Goal: Task Accomplishment & Management: Complete application form

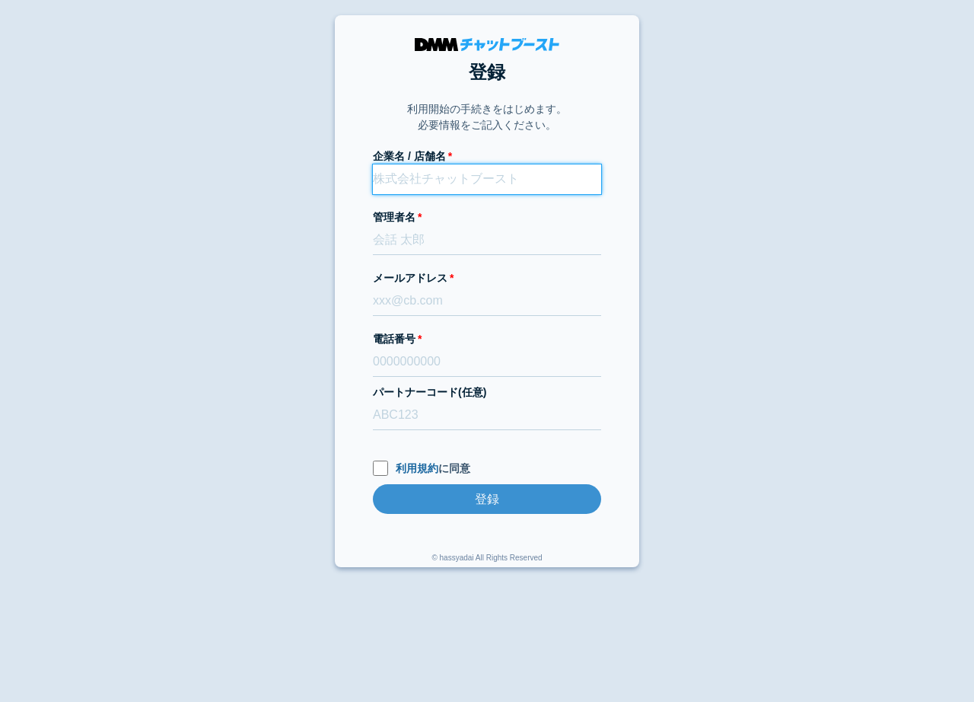
click at [397, 182] on input "企業名 / 店舗名" at bounding box center [487, 179] width 228 height 30
click at [434, 183] on input "企業名 / 店舗名" at bounding box center [487, 179] width 228 height 30
click at [467, 179] on input "企業名 / 店舗名" at bounding box center [487, 179] width 228 height 30
click at [754, 272] on body "登録 利用開始の手続きをはじめます。 必要情報をご記入ください。 企業名 / 店舗名 管理者名 メールアドレス 電話番号 パートナーコード(任意) 利用規約 …" at bounding box center [487, 291] width 974 height 552
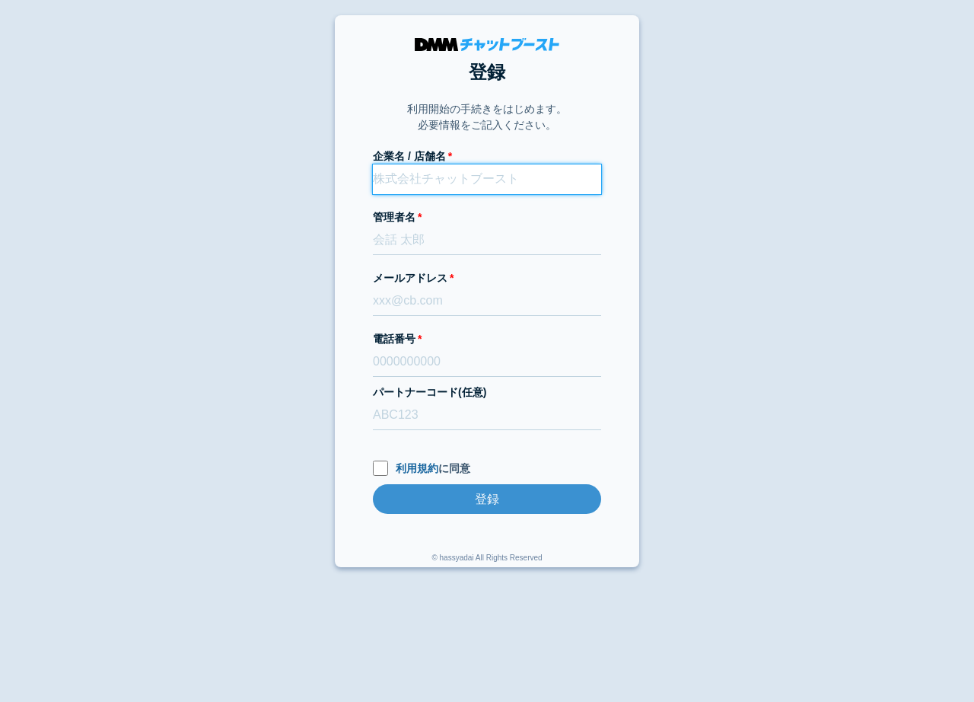
click at [536, 183] on input "企業名 / 店舗名" at bounding box center [487, 179] width 228 height 30
type input "株式会社Devland"
type input "李尚俊"
type input "08068883232"
click at [481, 178] on input "株式会社Devland" at bounding box center [487, 179] width 228 height 30
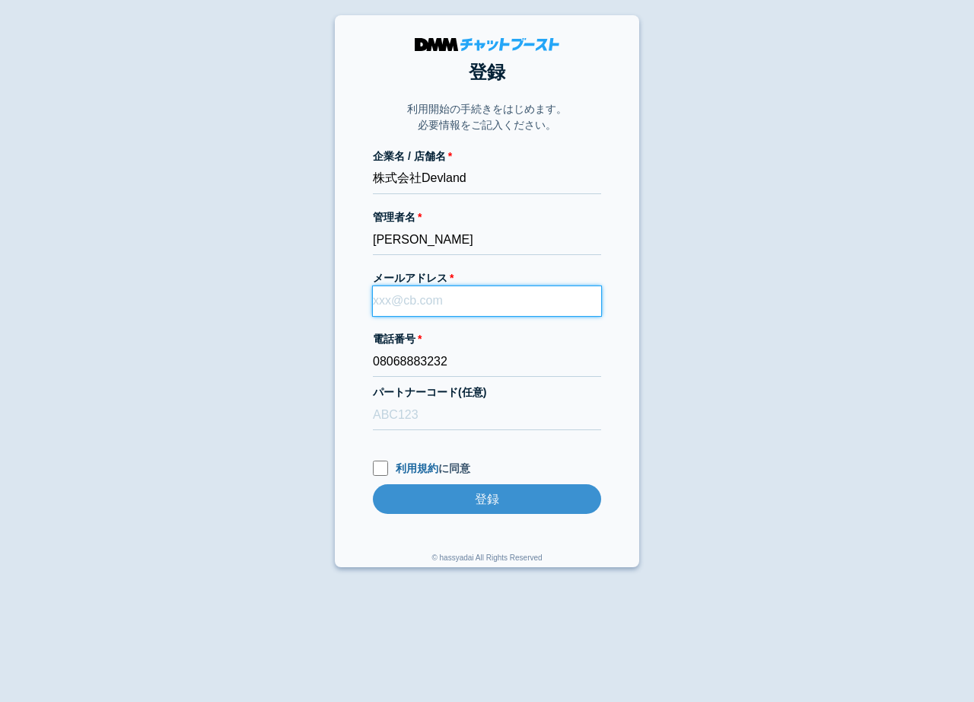
click at [391, 308] on input "メールアドレス" at bounding box center [487, 301] width 228 height 30
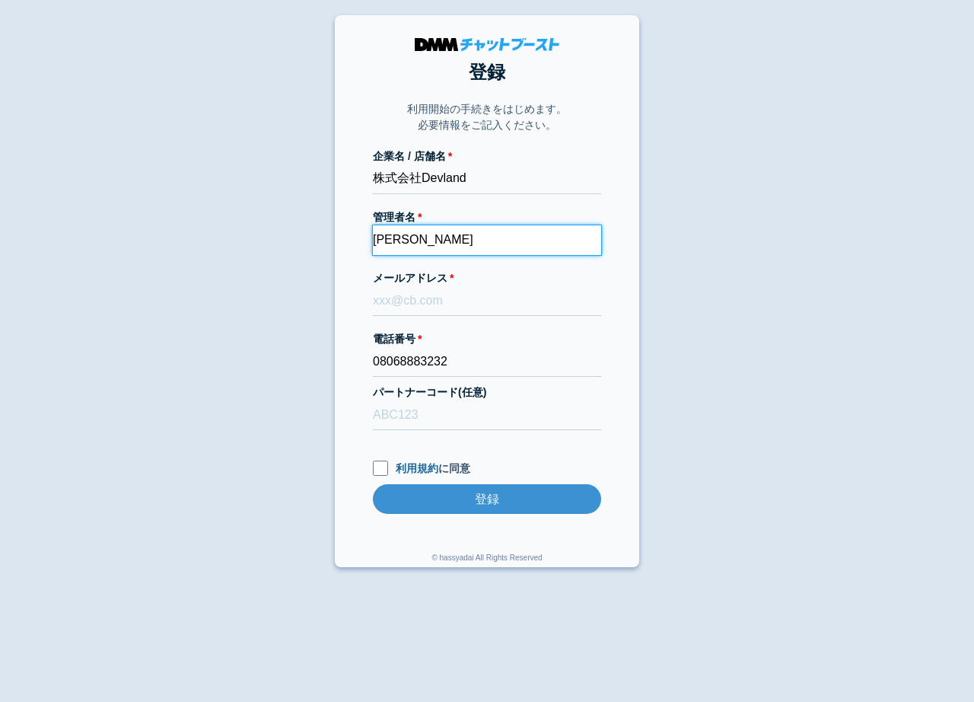
click at [452, 241] on input "李尚俊" at bounding box center [487, 240] width 228 height 30
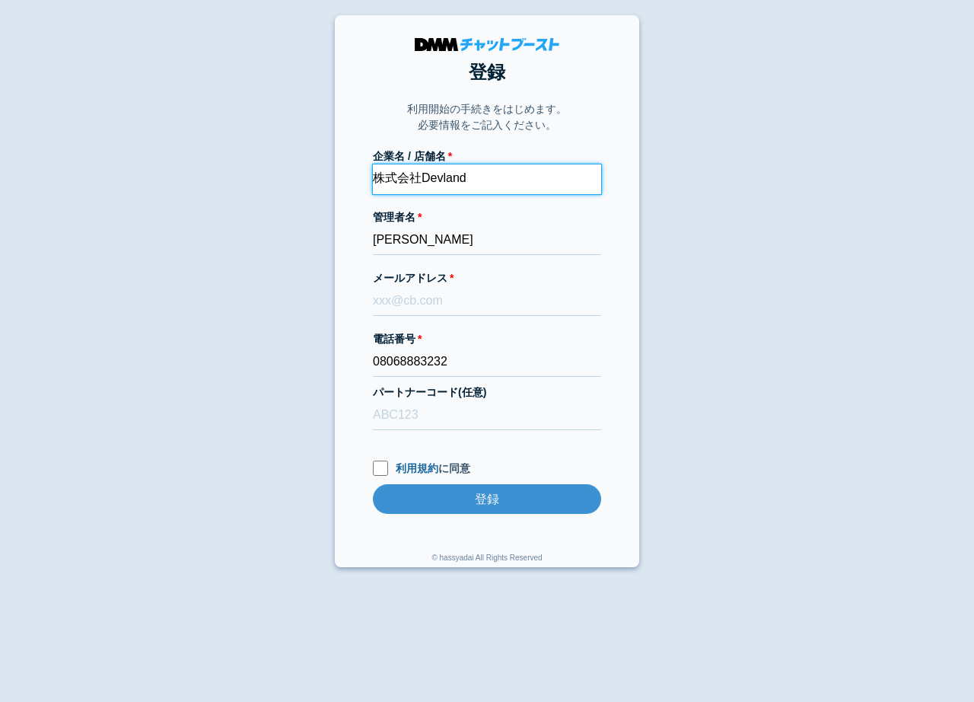
click at [415, 167] on input "株式会社Devland" at bounding box center [487, 179] width 228 height 30
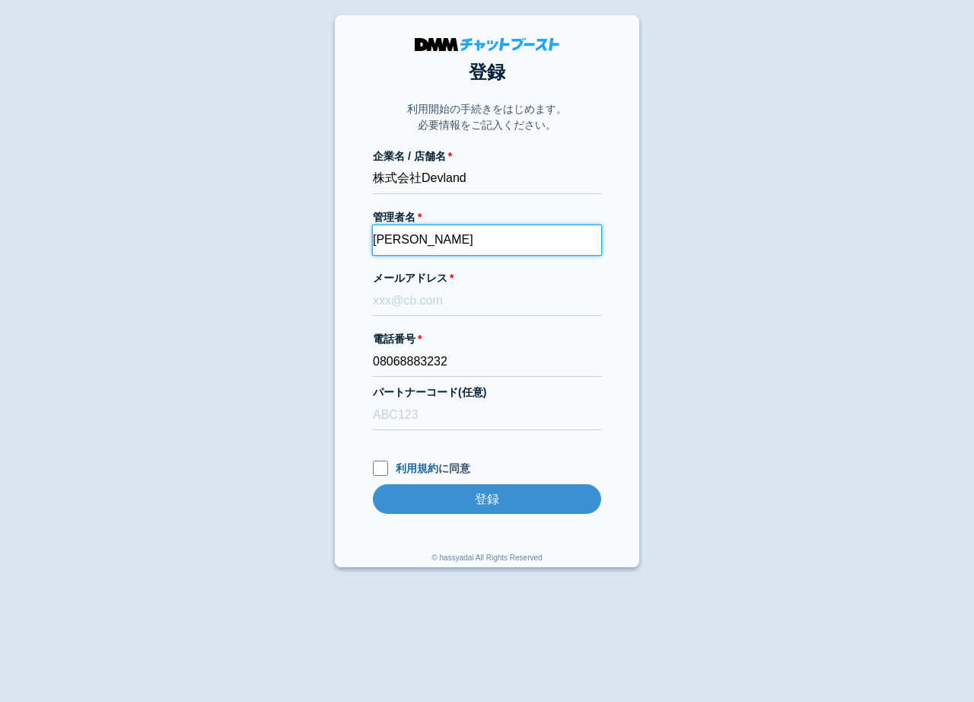
click at [413, 246] on input "李尚俊" at bounding box center [487, 240] width 228 height 30
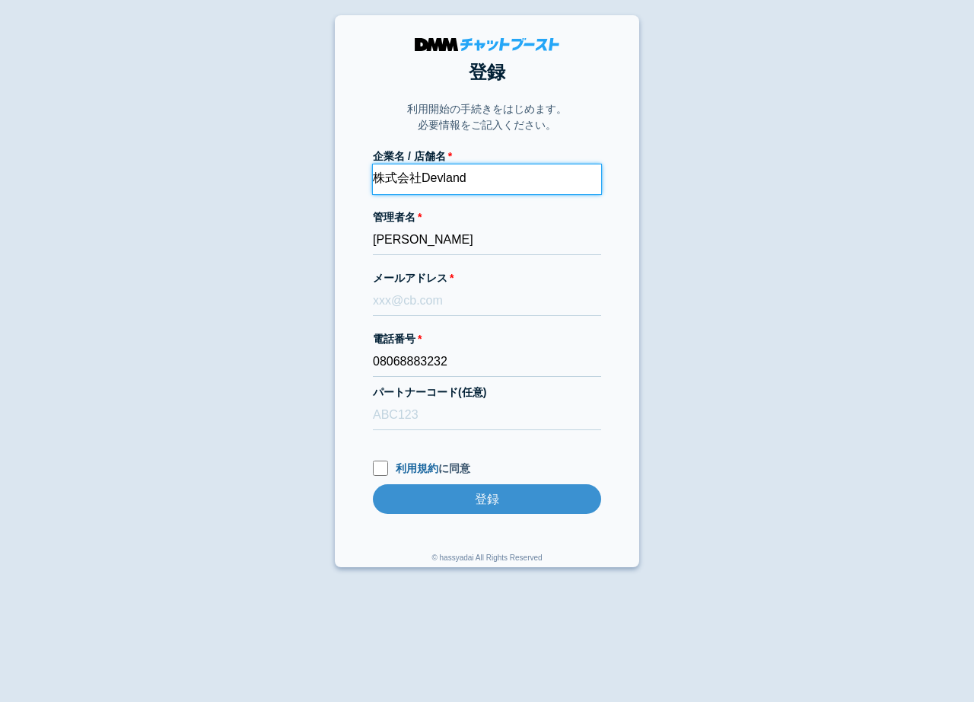
click at [432, 180] on input "株式会社Devland" at bounding box center [487, 179] width 228 height 30
click at [426, 179] on input "株式会社Devland" at bounding box center [487, 179] width 228 height 30
type input "株式会社register-entry"
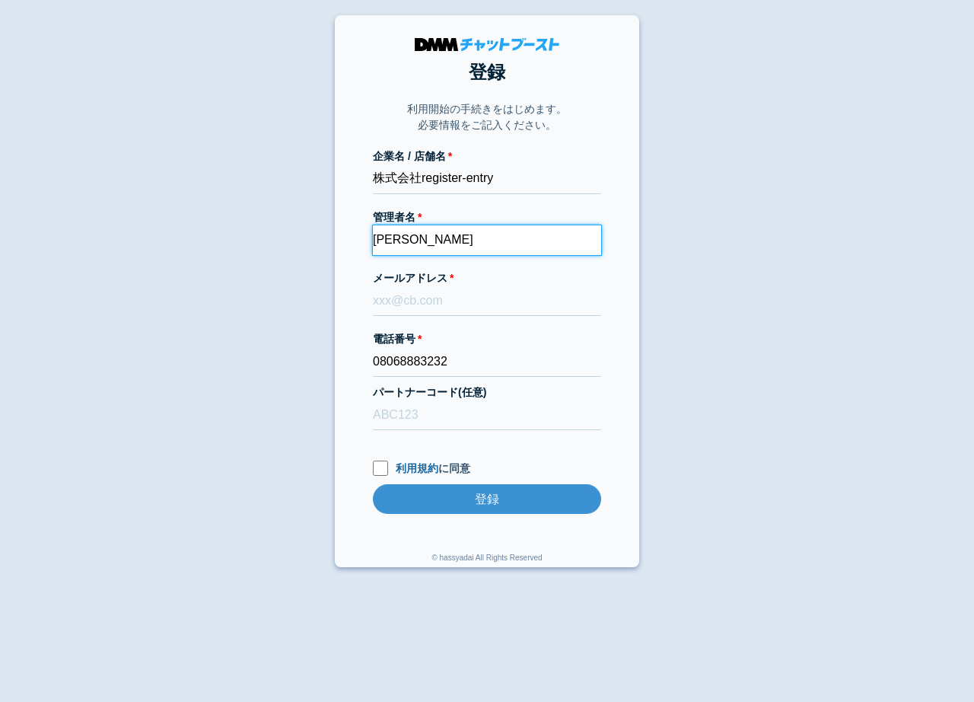
click at [433, 234] on input "李尚俊" at bounding box center [487, 240] width 228 height 30
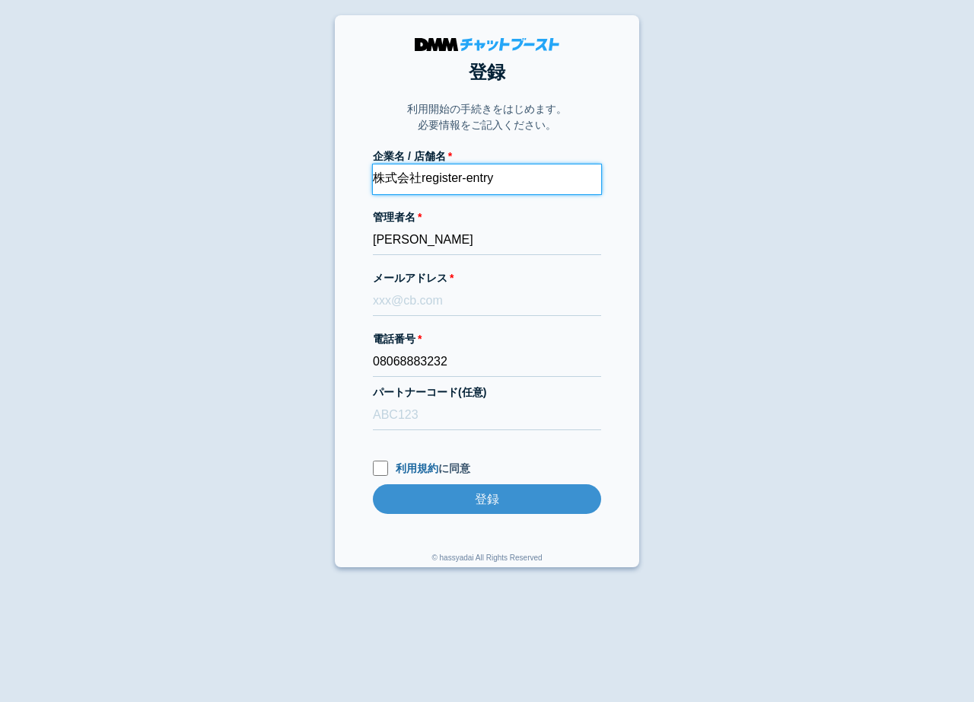
click at [427, 177] on input "株式会社register-entry" at bounding box center [487, 179] width 228 height 30
click at [430, 223] on label "管理者名" at bounding box center [487, 217] width 228 height 16
click at [430, 225] on input "李尚俊" at bounding box center [487, 240] width 228 height 30
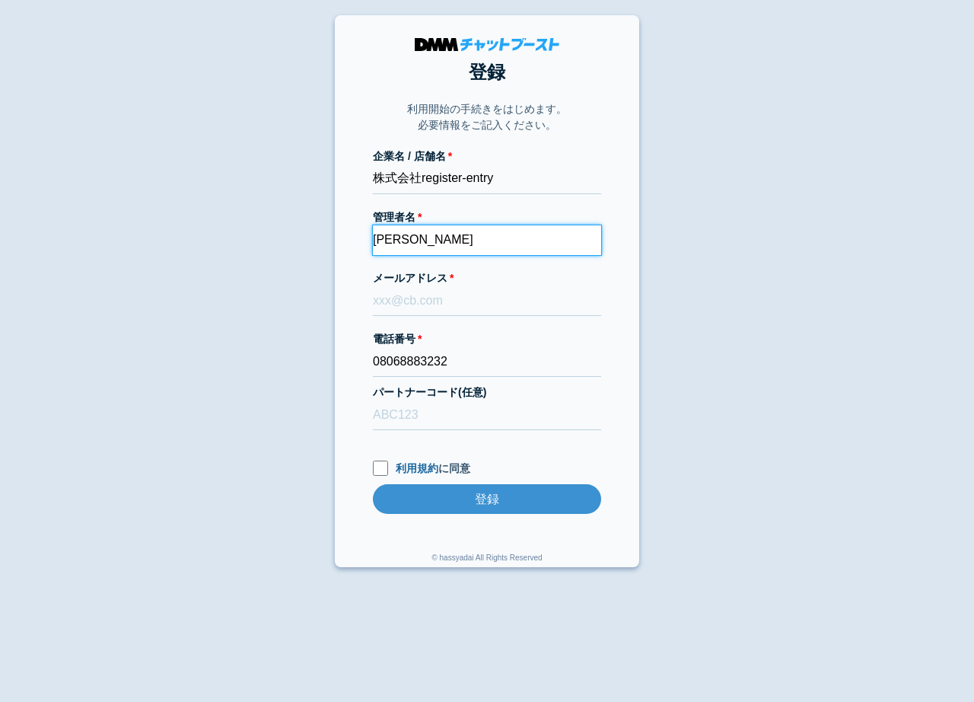
paste input "register-entry"
type input "register-entry"
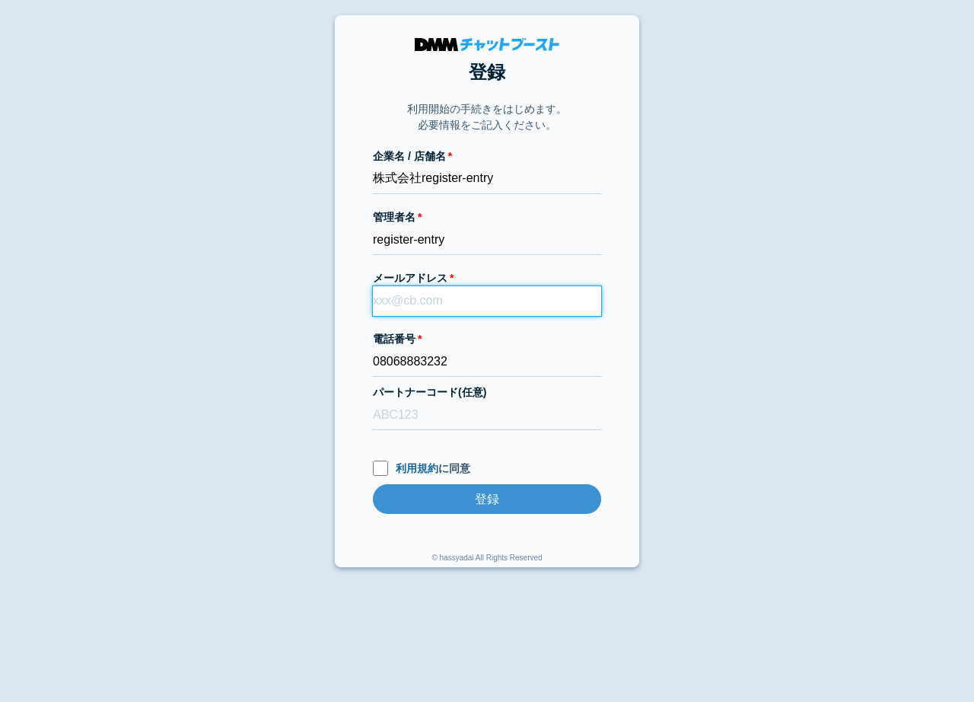
click at [409, 299] on input "メールアドレス" at bounding box center [487, 301] width 228 height 30
type input "k"
click at [424, 310] on input "メールアドレス" at bounding box center [487, 301] width 228 height 30
click at [424, 304] on input "メールアドレス" at bounding box center [487, 301] width 228 height 30
paste input "lee-sangjun@kcgrp.jp"
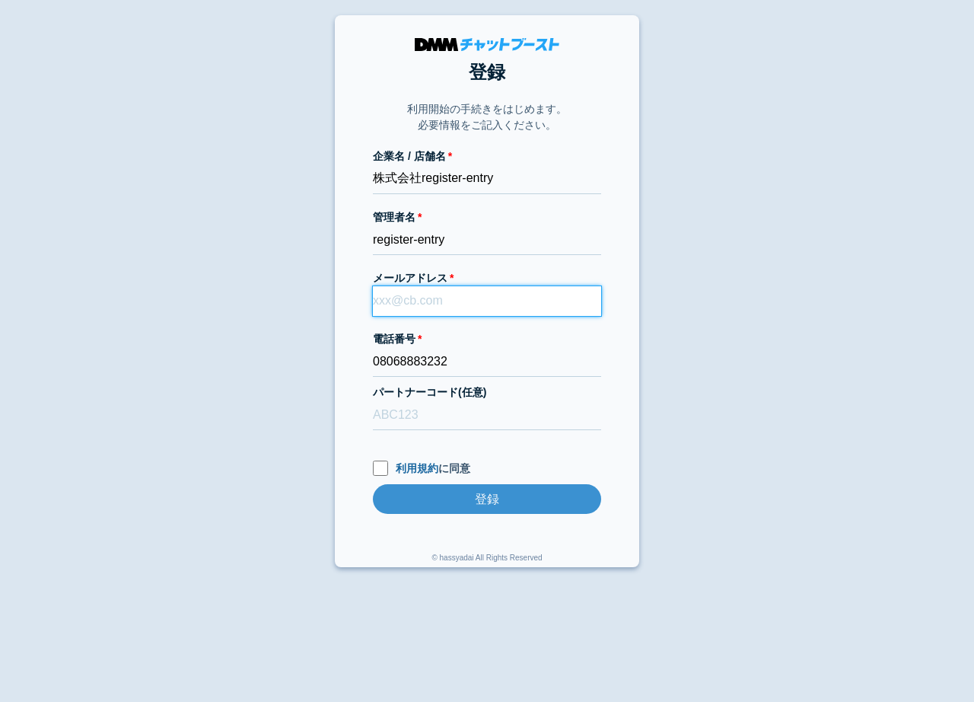
type input "lee-sangjun@kcgrp.jp"
type input "richellin7@gmail.com"
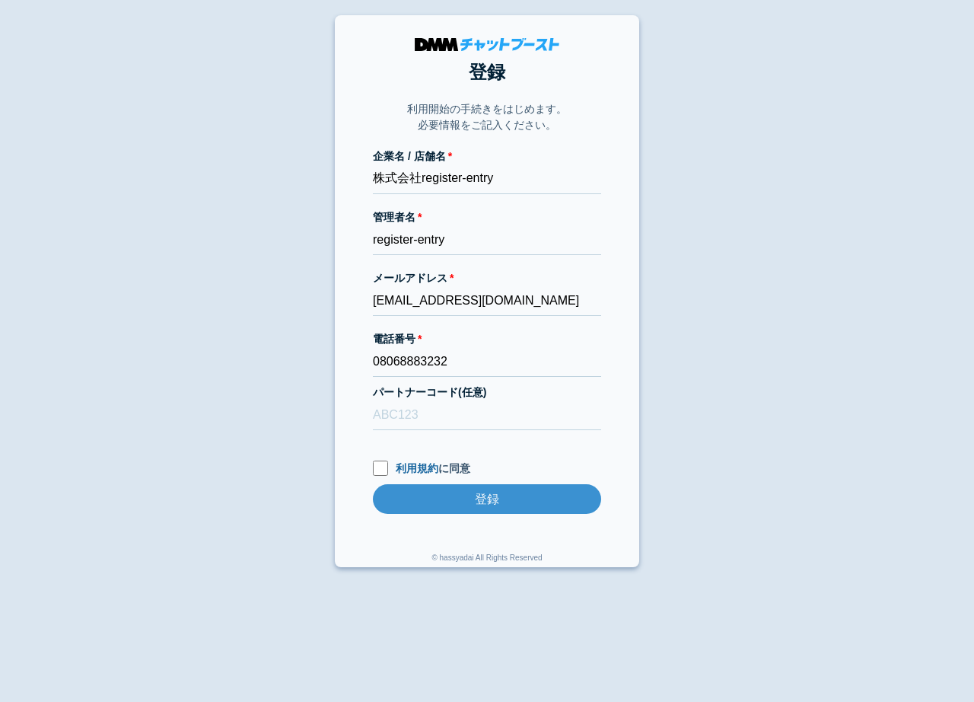
click at [479, 196] on form "企業名 / 店舗名 株式会社register-entry 管理者名 register-entry メールアドレス richellin7@gmail.com 電…" at bounding box center [487, 346] width 228 height 396
click at [469, 187] on input "株式会社register-entry" at bounding box center [487, 179] width 228 height 30
click at [475, 247] on input "register-entry" at bounding box center [487, 240] width 228 height 30
click at [464, 352] on input "08068883232" at bounding box center [487, 362] width 228 height 30
type input "0"
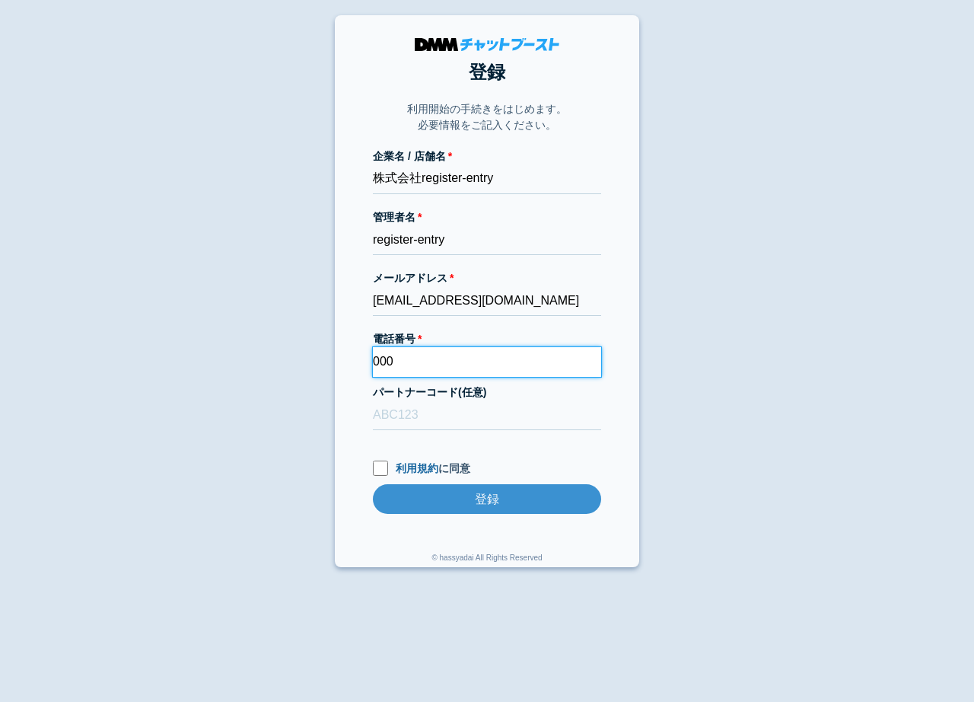
type input "00000000000"
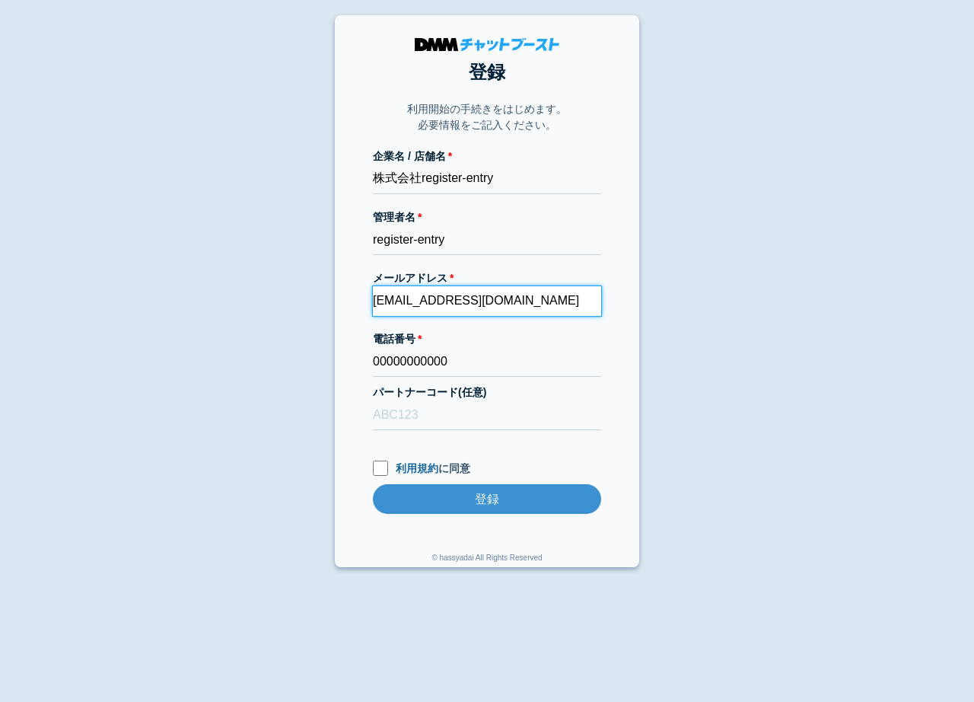
click at [511, 292] on input "richellin7@gmail.com" at bounding box center [487, 301] width 228 height 30
click at [712, 391] on body "登録 利用開始の手続きをはじめます。 必要情報をご記入ください。 企業名 / 店舗名 株式会社register-entry 管理者名 register-ent…" at bounding box center [487, 291] width 974 height 552
click at [379, 469] on input "利用規約 に同意" at bounding box center [380, 468] width 15 height 15
checkbox input "true"
click at [661, 480] on body "登録 利用開始の手続きをはじめます。 必要情報をご記入ください。 企業名 / 店舗名 株式会社register-entry 管理者名 register-ent…" at bounding box center [487, 291] width 974 height 552
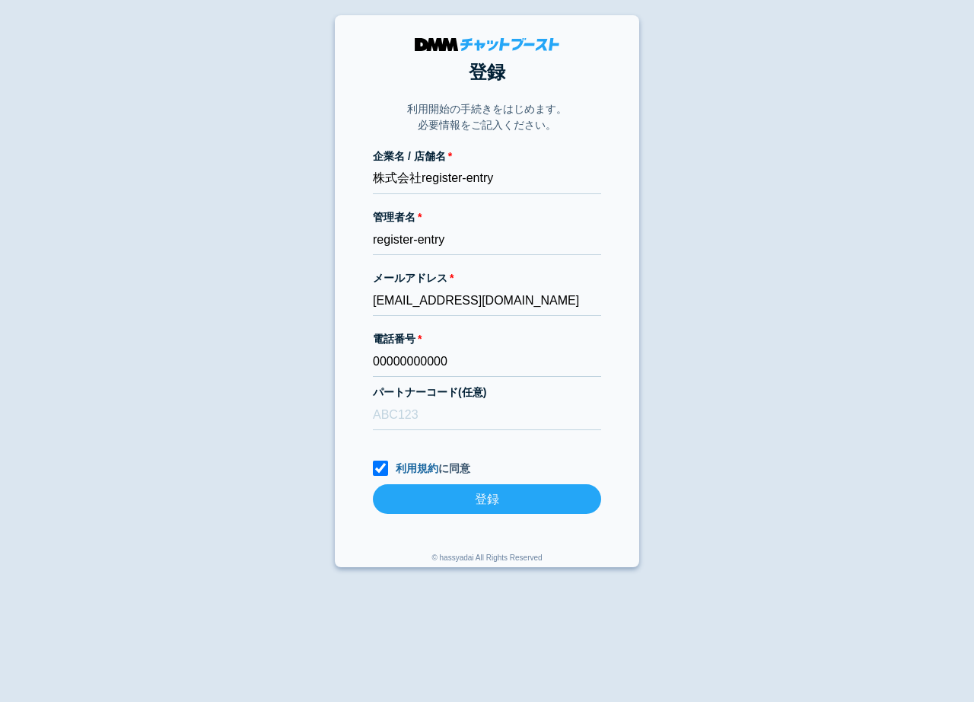
click at [561, 497] on input "登録" at bounding box center [487, 499] width 228 height 30
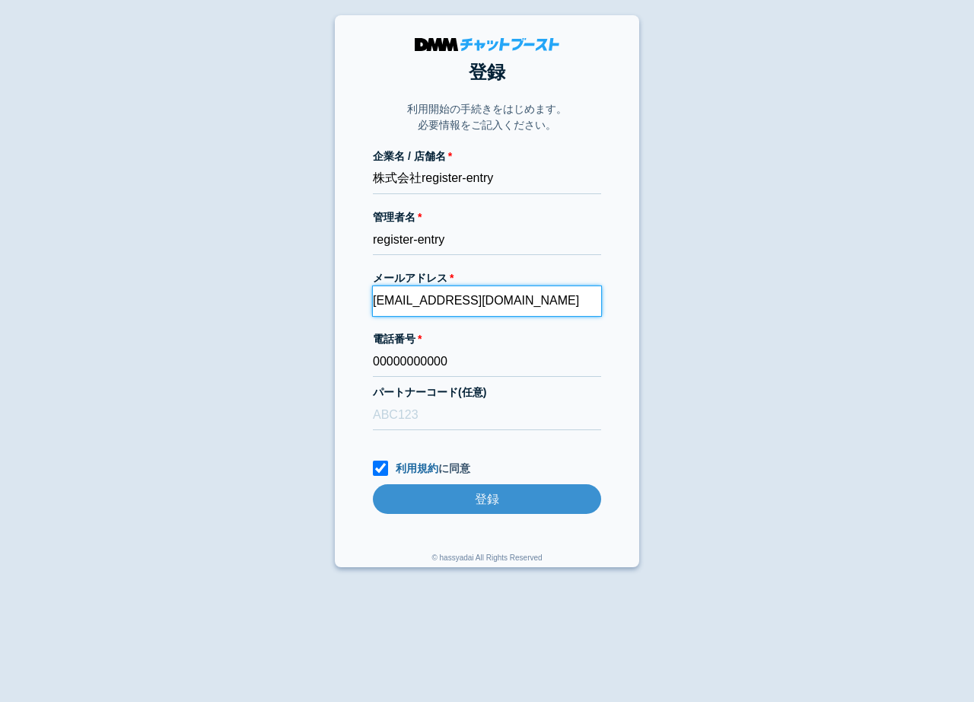
click at [500, 311] on input "richellin7@gmail.com" at bounding box center [487, 301] width 228 height 30
click at [419, 303] on input "richellin7@gmail.com" at bounding box center [487, 301] width 228 height 30
type input "richellin7+20250914@gmail.com"
paste input "richellin7+20250914@gmail.com"
click at [701, 311] on body "登録 利用開始の手続きをはじめます。 必要情報をご記入ください。 企業名 / 店舗名 株式会社register-entry 管理者名 register-ent…" at bounding box center [487, 291] width 974 height 552
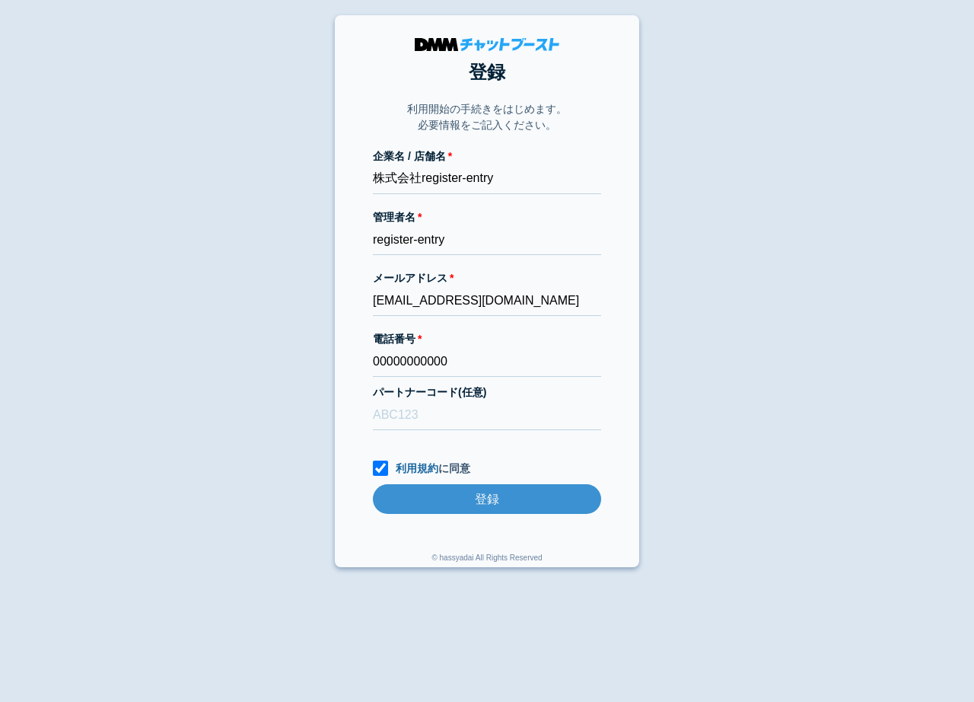
click at [701, 311] on body "登録 利用開始の手続きをはじめます。 必要情報をご記入ください。 企業名 / 店舗名 株式会社register-entry 管理者名 register-ent…" at bounding box center [487, 291] width 974 height 552
click at [662, 349] on body "登録 利用開始の手続きをはじめます。 必要情報をご記入ください。 企業名 / 店舗名 株式会社register-entry 管理者名 register-ent…" at bounding box center [487, 291] width 974 height 552
click at [454, 301] on input "richellin7+20250914@gmail.com" at bounding box center [487, 301] width 228 height 30
click at [586, 316] on input "richellin7+20251014@gmail.com" at bounding box center [487, 301] width 228 height 30
click at [563, 306] on input "richellin7+20251014@gmail.com" at bounding box center [487, 301] width 228 height 30
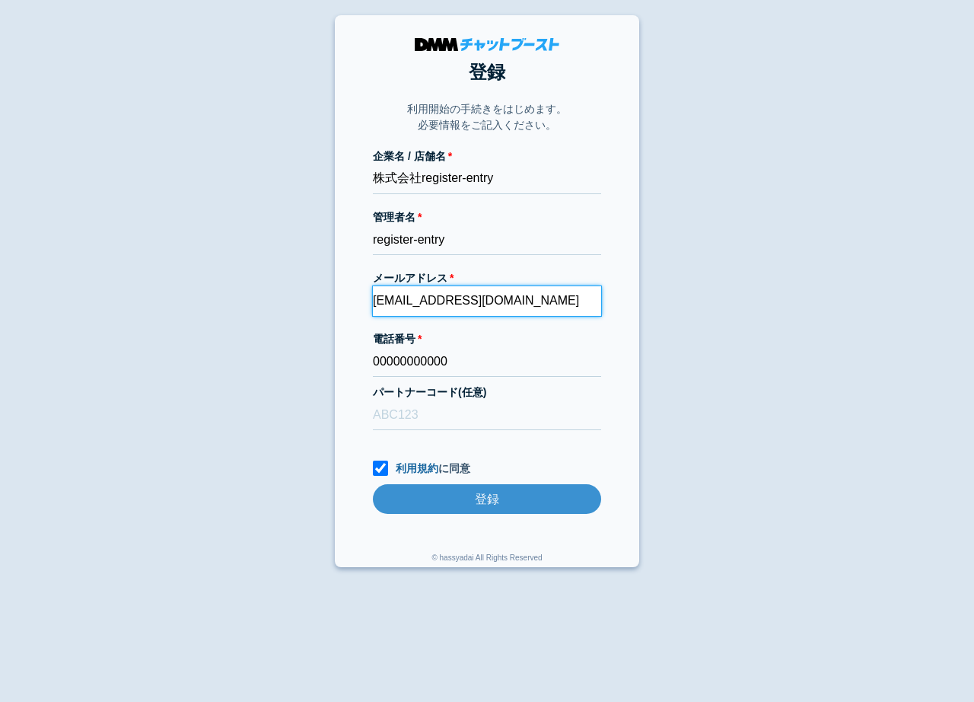
paste input "001"
type input "[EMAIL_ADDRESS][DOMAIN_NAME]"
click at [760, 424] on body "登録 利用開始の手続きをはじめます。 必要情報をご記入ください。 企業名 / 店舗名 株式会社register-entry 管理者名 register-ent…" at bounding box center [487, 291] width 974 height 552
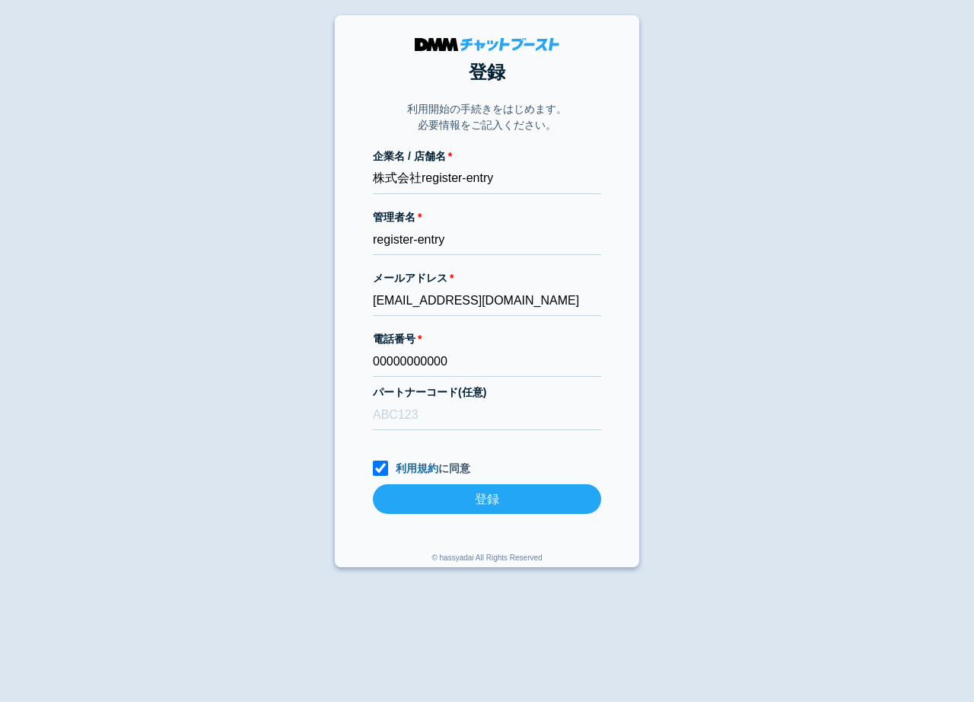
click at [565, 508] on input "登録" at bounding box center [487, 499] width 228 height 30
click at [193, 390] on body "登録 利用開始の手続きをはじめます。 必要情報をご記入ください。 企業名 / 店舗名 株式会社register-entry 管理者名 register-ent…" at bounding box center [487, 291] width 974 height 552
click at [398, 494] on input "登録" at bounding box center [487, 499] width 228 height 30
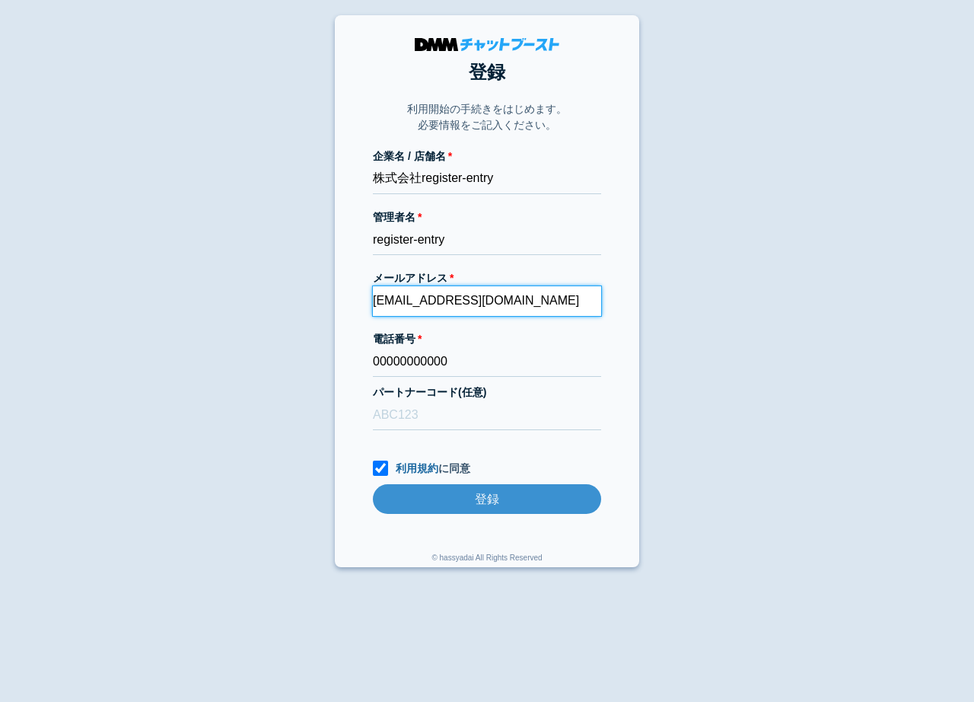
click at [493, 308] on input "[EMAIL_ADDRESS][DOMAIN_NAME]" at bounding box center [487, 301] width 228 height 30
click at [500, 304] on input "[EMAIL_ADDRESS][DOMAIN_NAME]" at bounding box center [487, 301] width 228 height 30
type input "[EMAIL_ADDRESS][DOMAIN_NAME]"
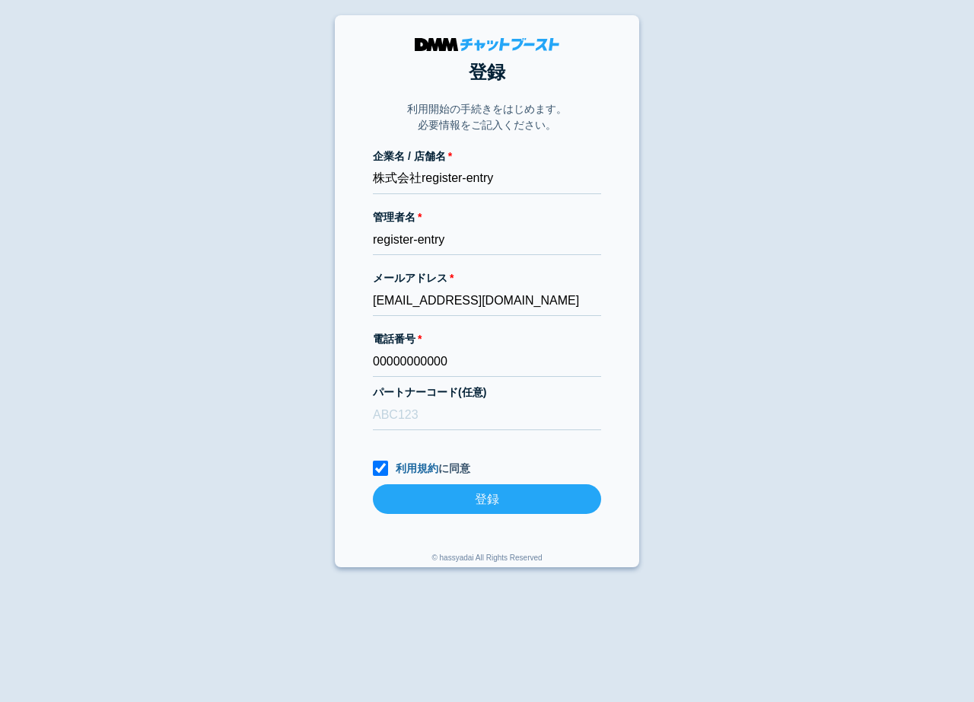
click at [451, 502] on input "登録" at bounding box center [487, 499] width 228 height 30
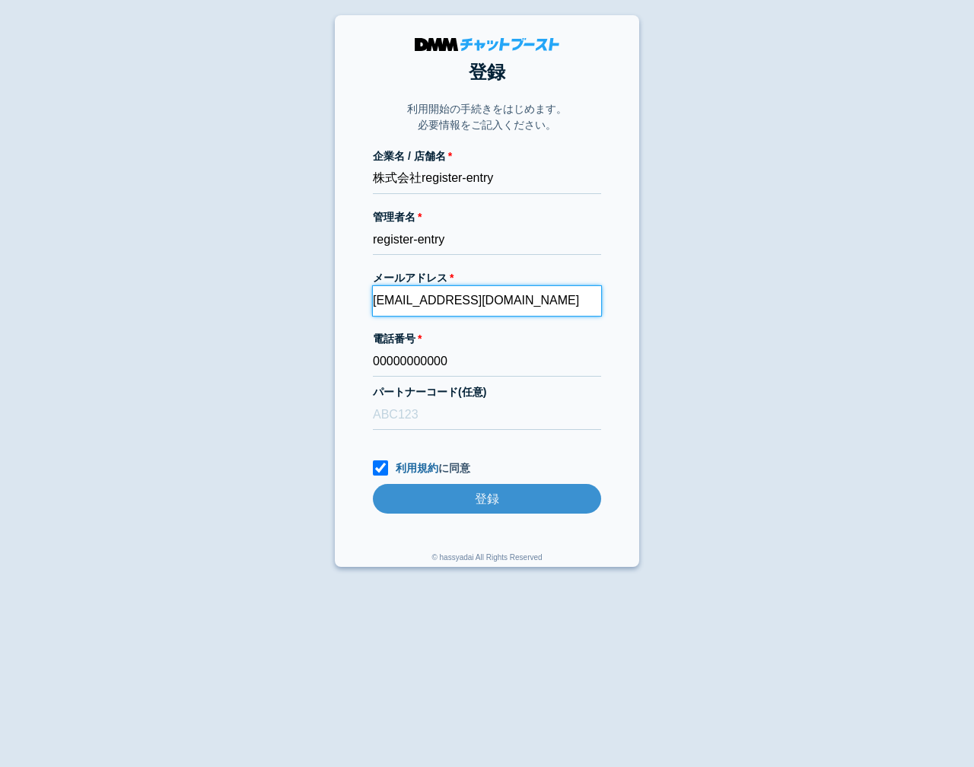
click at [495, 296] on input "[EMAIL_ADDRESS][DOMAIN_NAME]" at bounding box center [487, 301] width 228 height 30
type input "richellin7+20251014003@gmail.com"
click at [773, 352] on body "登録 利用開始の手続きをはじめます。 必要情報をご記入ください。 企業名 / 店舗名 株式会社register-entry 管理者名 register-ent…" at bounding box center [487, 291] width 974 height 552
click at [582, 298] on input "richellin7+20251014003@gmail.com" at bounding box center [487, 301] width 228 height 30
click at [755, 337] on body "登録 利用開始の手続きをはじめます。 必要情報をご記入ください。 企業名 / 店舗名 株式会社register-entry 管理者名 register-ent…" at bounding box center [487, 291] width 974 height 552
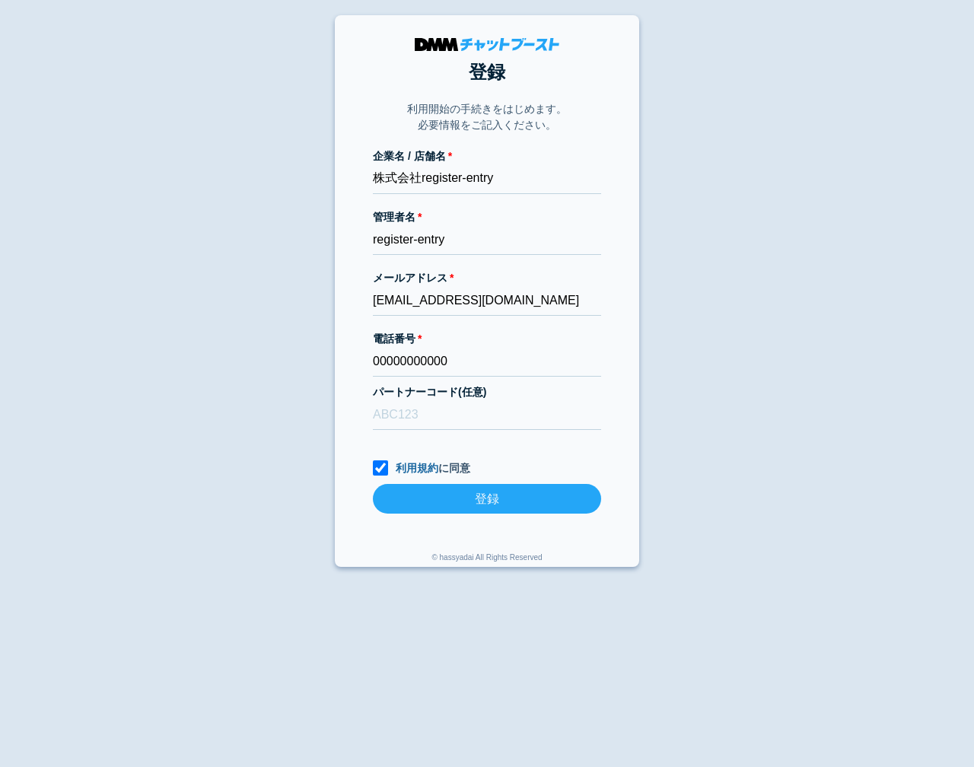
click at [391, 501] on input "登録" at bounding box center [487, 499] width 228 height 30
